Goal: Transaction & Acquisition: Purchase product/service

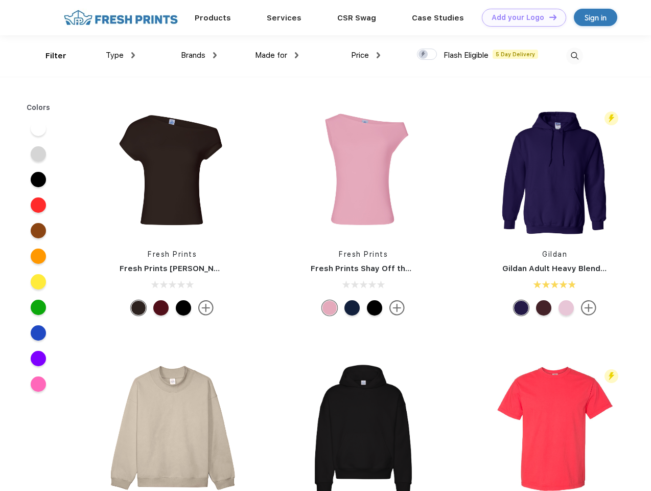
click at [520, 17] on link "Add your Logo Design Tool" at bounding box center [524, 18] width 84 height 18
click at [0, 0] on div "Design Tool" at bounding box center [0, 0] width 0 height 0
click at [549, 17] on link "Add your Logo Design Tool" at bounding box center [524, 18] width 84 height 18
click at [49, 56] on div "Filter" at bounding box center [56, 56] width 21 height 12
click at [121, 55] on span "Type" at bounding box center [115, 55] width 18 height 9
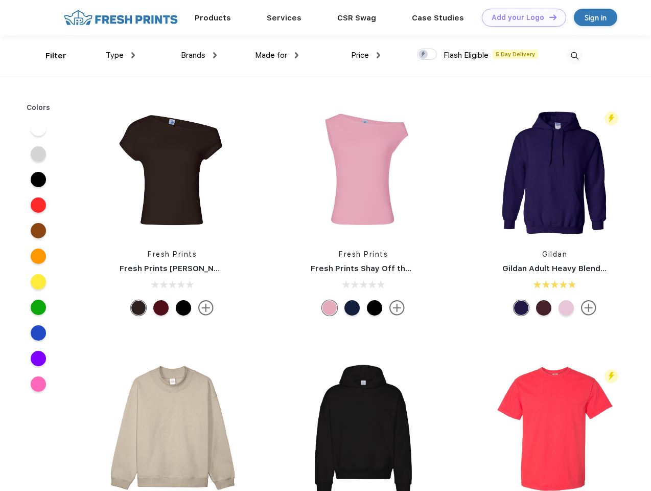
click at [199, 55] on span "Brands" at bounding box center [193, 55] width 25 height 9
click at [277, 55] on span "Made for" at bounding box center [271, 55] width 32 height 9
click at [366, 55] on span "Price" at bounding box center [360, 55] width 18 height 9
click at [427, 55] on div at bounding box center [427, 54] width 20 height 11
click at [424, 55] on input "checkbox" at bounding box center [420, 51] width 7 height 7
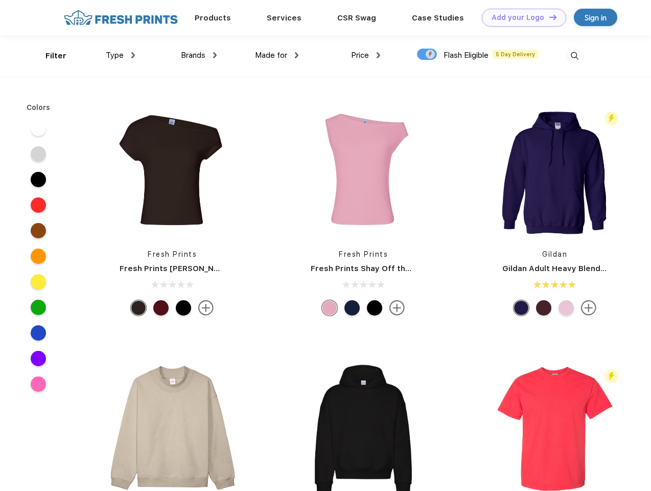
click at [575, 56] on img at bounding box center [574, 56] width 17 height 17
